Goal: Information Seeking & Learning: Learn about a topic

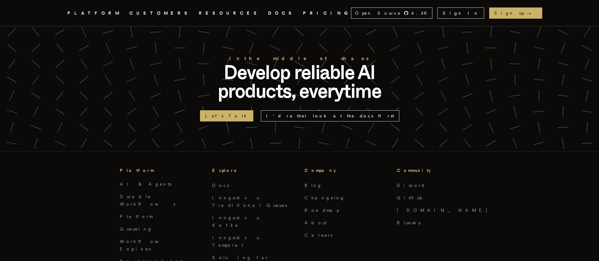
scroll to position [2478, 0]
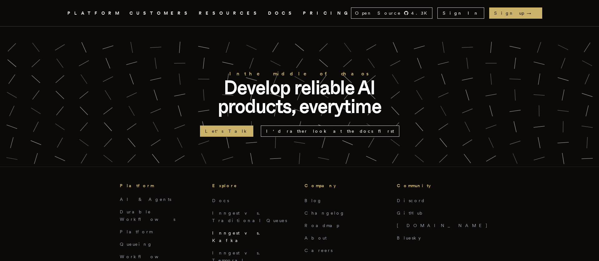
click at [240, 231] on link "Inngest vs. Kafka" at bounding box center [237, 237] width 51 height 12
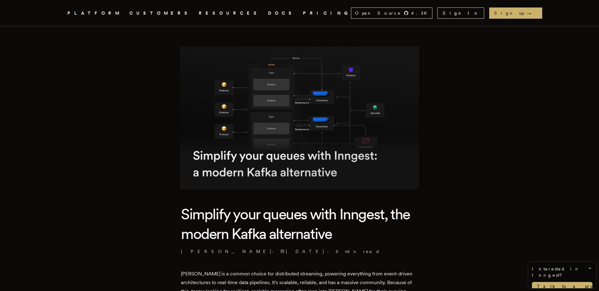
click at [282, 15] on icon "Global" at bounding box center [303, 36] width 42 height 55
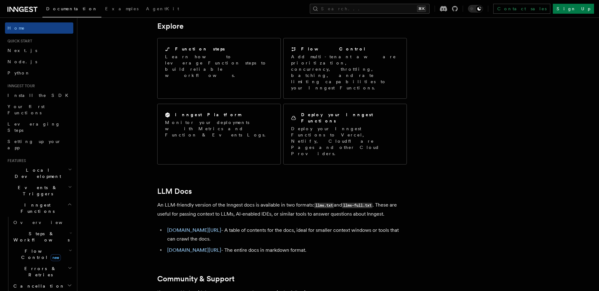
scroll to position [505, 0]
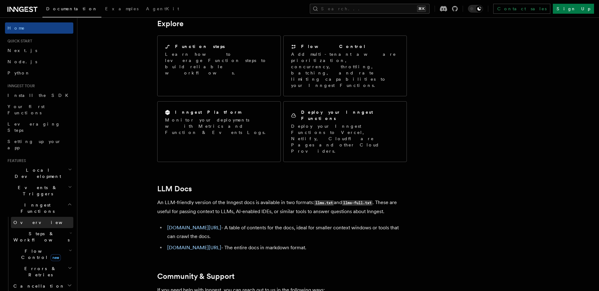
click at [17, 220] on span "Overview" at bounding box center [45, 222] width 64 height 5
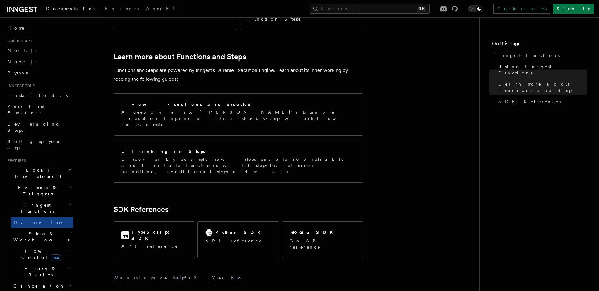
scroll to position [440, 0]
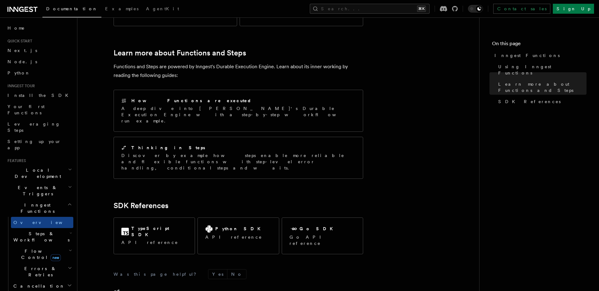
click at [46, 231] on span "Steps & Workflows" at bounding box center [40, 237] width 59 height 12
click at [47, 257] on link "Function steps" at bounding box center [45, 262] width 56 height 11
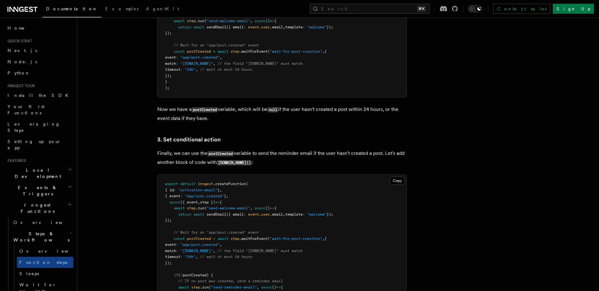
scroll to position [873, 0]
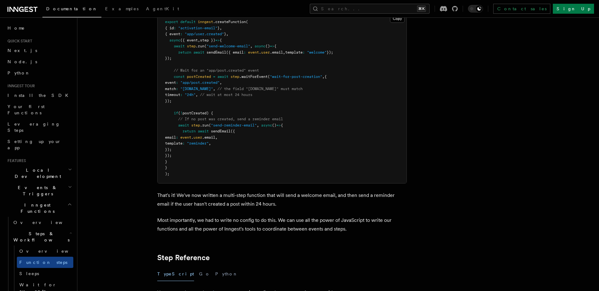
click at [71, 231] on icon "button" at bounding box center [71, 233] width 2 height 5
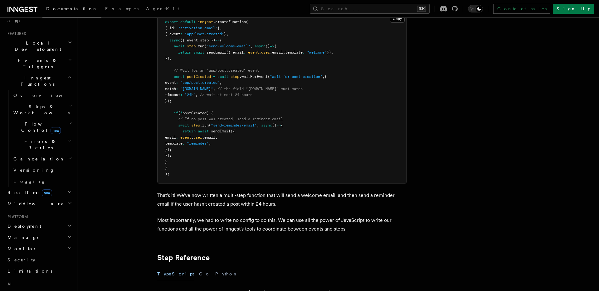
scroll to position [0, 0]
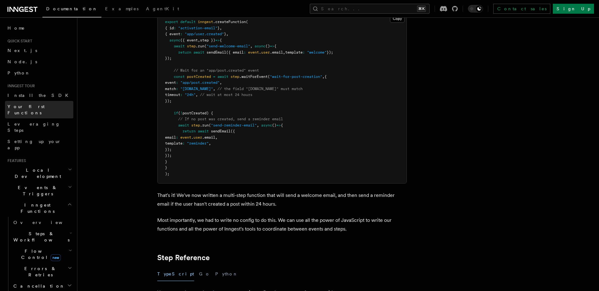
click at [46, 104] on link "Your first Functions" at bounding box center [39, 109] width 68 height 17
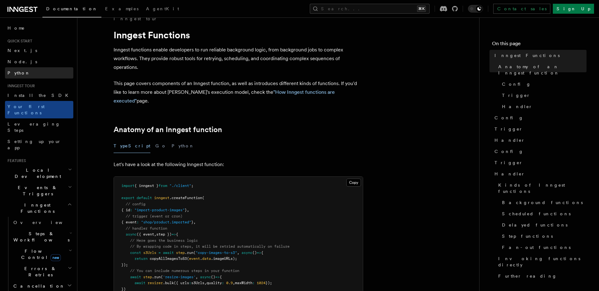
scroll to position [8, 0]
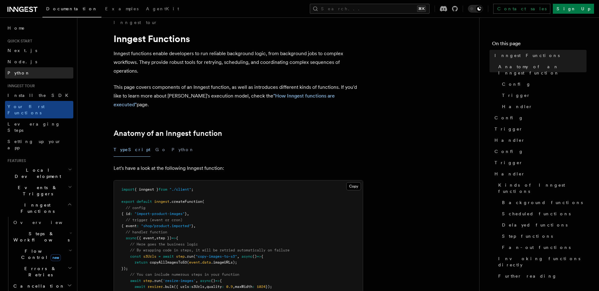
click at [22, 73] on link "Python" at bounding box center [39, 72] width 68 height 11
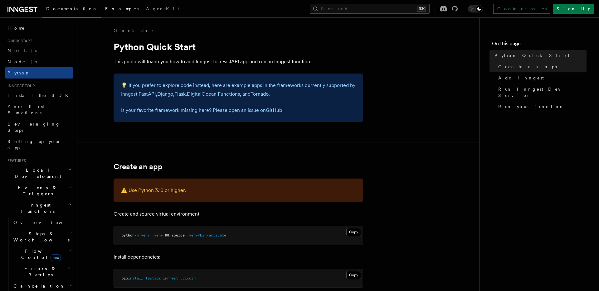
click at [101, 12] on link "Examples" at bounding box center [121, 9] width 41 height 15
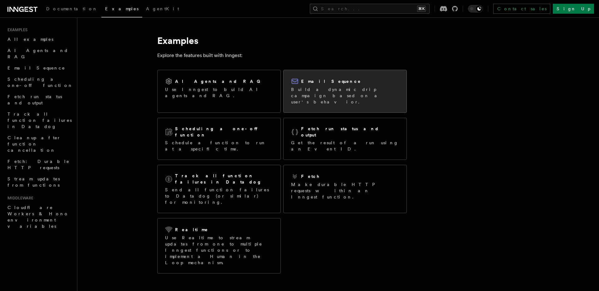
click at [341, 91] on p "Build a dynamic drip campaign based on a user's behavior." at bounding box center [345, 95] width 108 height 19
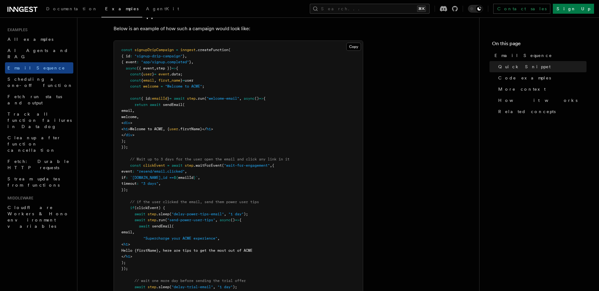
scroll to position [175, 0]
